Goal: Entertainment & Leisure: Consume media (video, audio)

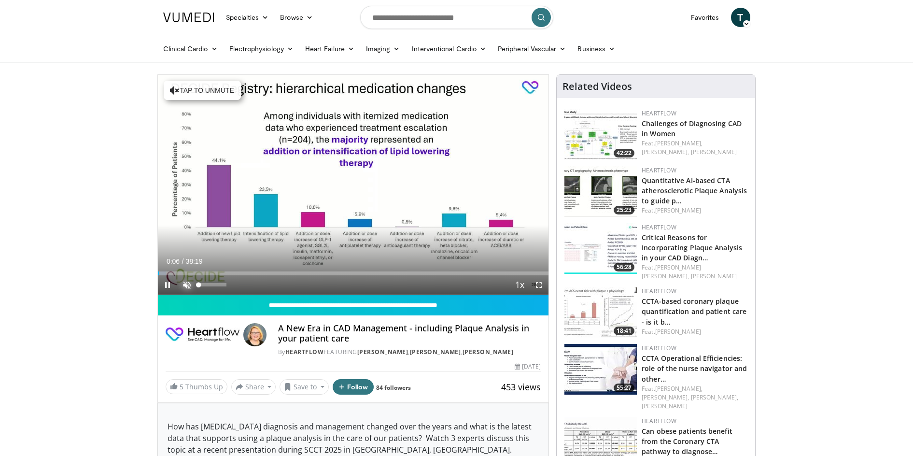
click at [182, 282] on span "Video Player" at bounding box center [186, 284] width 19 height 19
click at [358, 180] on icon "Video Player" at bounding box center [352, 184] width 27 height 27
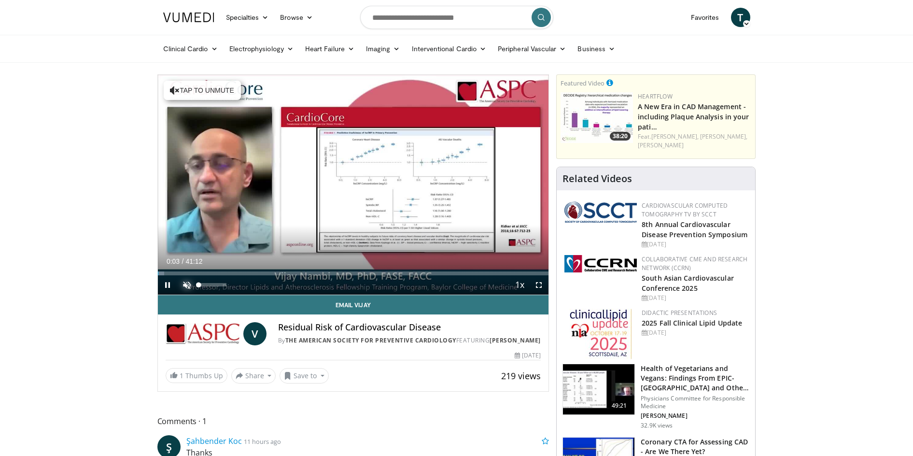
click at [183, 284] on span "Video Player" at bounding box center [186, 284] width 19 height 19
click at [537, 282] on span "Video Player" at bounding box center [538, 284] width 19 height 19
click at [202, 274] on div "04:43" at bounding box center [182, 273] width 49 height 4
click at [208, 274] on div "Loaded : 16.56% 05:20 05:20" at bounding box center [353, 273] width 391 height 4
click at [255, 273] on div "Loaded : 31.10% 11:45 10:19" at bounding box center [353, 273] width 391 height 4
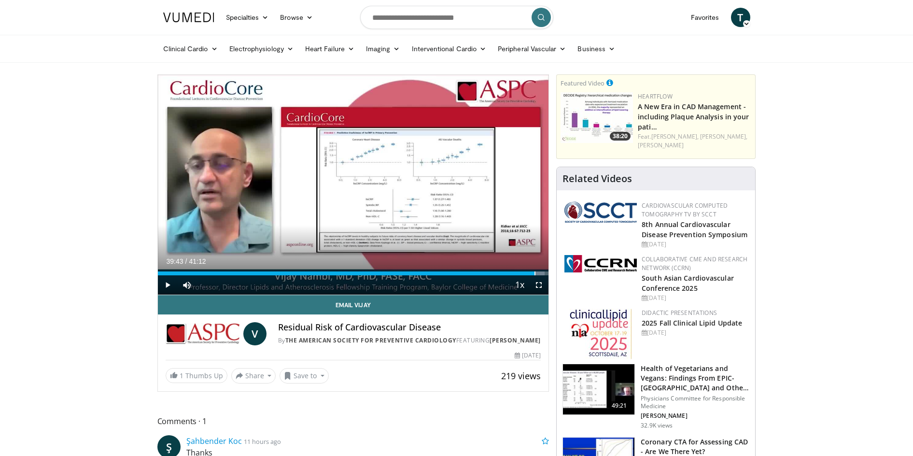
drag, startPoint x: 257, startPoint y: 273, endPoint x: 535, endPoint y: 272, distance: 277.2
click at [535, 272] on div "Loaded : 98.95% 39:43 39:40" at bounding box center [353, 273] width 391 height 4
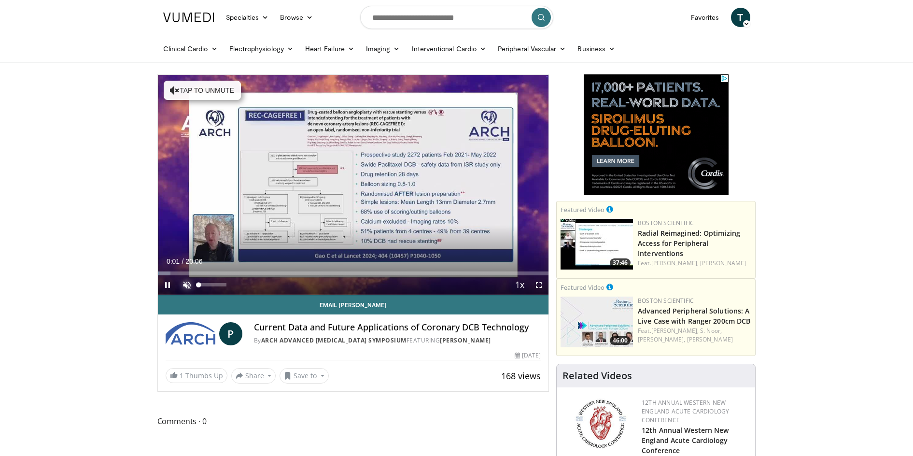
click at [187, 284] on span "Video Player" at bounding box center [186, 284] width 19 height 19
click at [540, 284] on span "Video Player" at bounding box center [538, 284] width 19 height 19
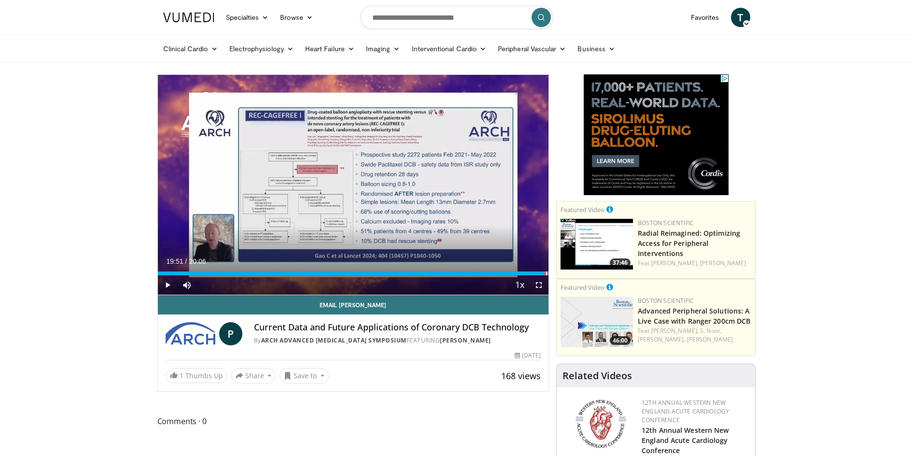
drag, startPoint x: 175, startPoint y: 272, endPoint x: 544, endPoint y: 276, distance: 368.5
click at [544, 276] on div "Current Time 19:51 / Duration 20:06 Play Skip Backward Skip Forward Mute Loaded…" at bounding box center [353, 284] width 391 height 19
click at [193, 270] on div "Loaded : 100.00% 19:53 01:48" at bounding box center [353, 270] width 391 height 9
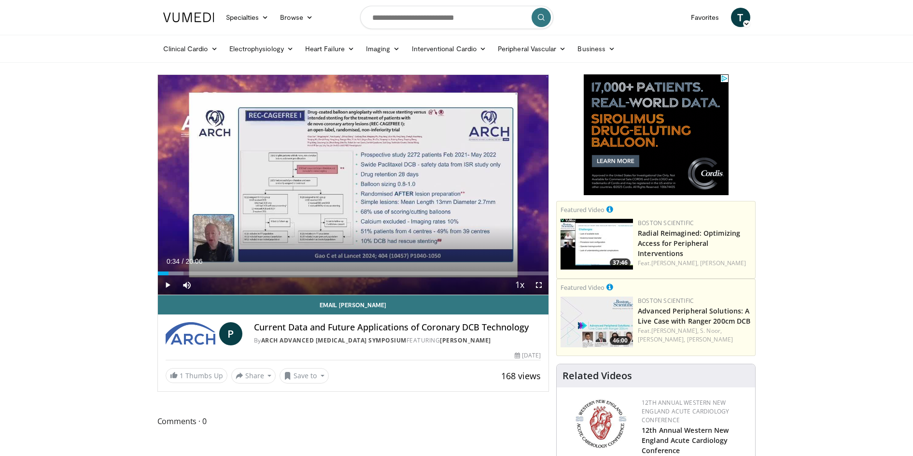
click at [169, 273] on div "00:34" at bounding box center [163, 273] width 11 height 4
